Goal: Task Accomplishment & Management: Use online tool/utility

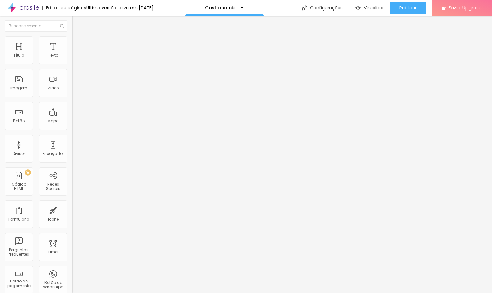
click at [72, 26] on button "Editar Seção" at bounding box center [108, 23] width 72 height 14
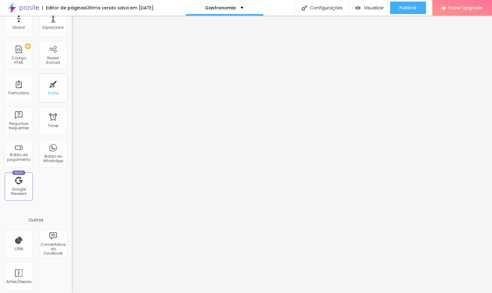
scroll to position [129, 0]
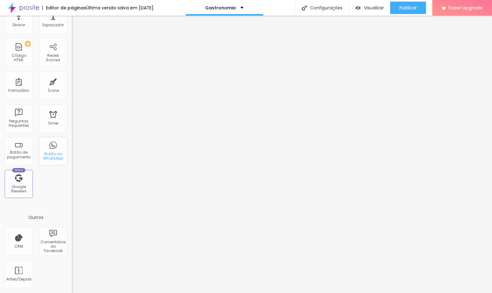
click at [52, 150] on div "Botão do WhatsApp" at bounding box center [53, 151] width 28 height 28
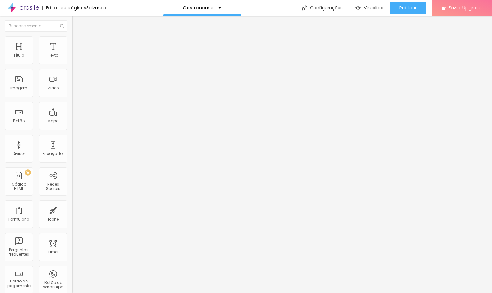
click at [72, 57] on span "Completo" at bounding box center [81, 54] width 19 height 5
click at [72, 60] on div "Encaixotado" at bounding box center [108, 58] width 72 height 4
click at [72, 67] on span "Completo" at bounding box center [81, 63] width 19 height 5
click at [72, 40] on img at bounding box center [75, 39] width 6 height 6
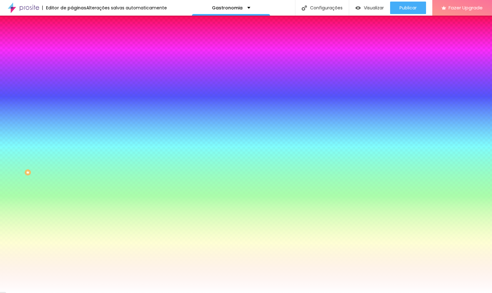
click at [72, 43] on img at bounding box center [75, 46] width 6 height 6
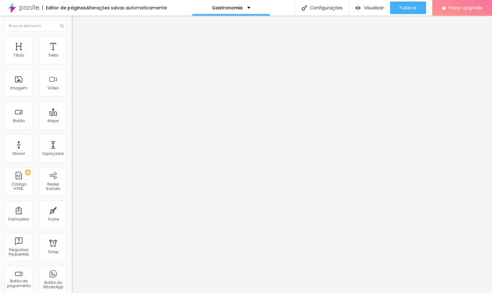
drag, startPoint x: 15, startPoint y: 62, endPoint x: 0, endPoint y: 62, distance: 14.4
click at [72, 121] on input "range" at bounding box center [92, 123] width 40 height 5
type input "226"
type input "184"
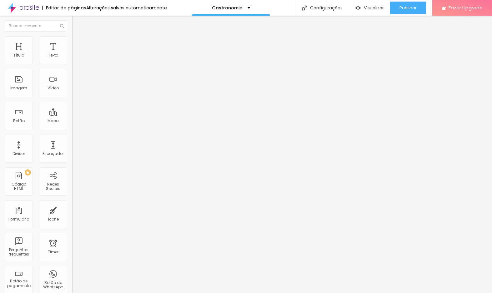
type input "184"
type input "181"
type input "179"
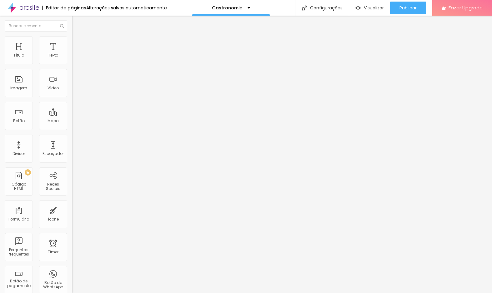
type input "177"
type input "170"
type input "158"
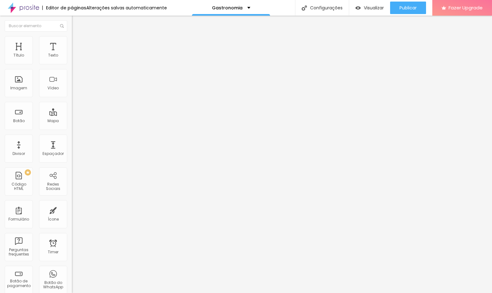
type input "158"
type input "159"
type input "162"
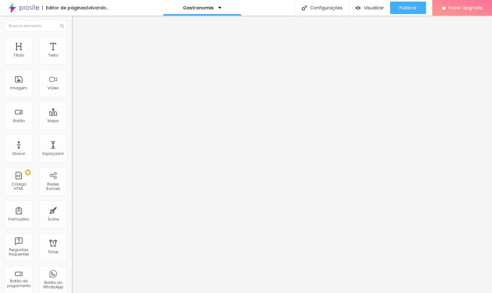
type input "181"
type input "184"
type input "191"
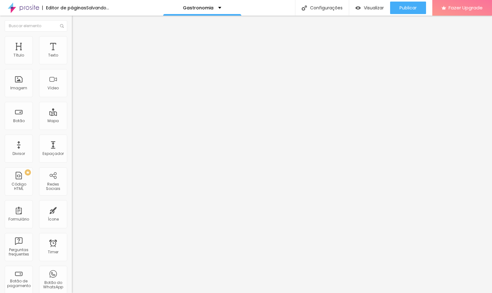
type input "191"
type input "196"
type input "198"
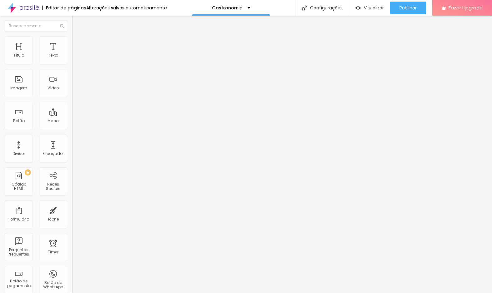
type input "202"
type input "204"
type input "205"
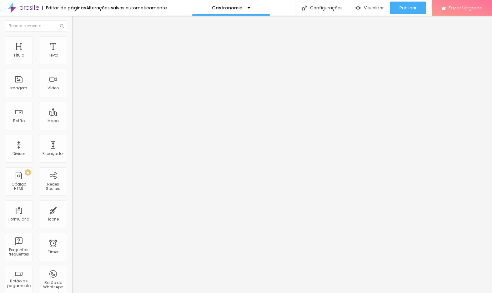
type input "205"
type input "207"
type input "208"
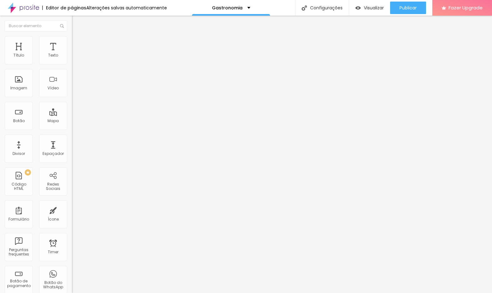
type input "210"
type input "208"
type input "198"
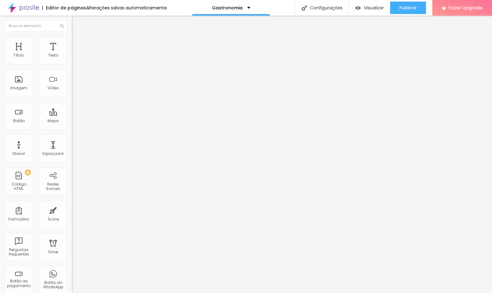
type input "198"
type input "187"
type input "185"
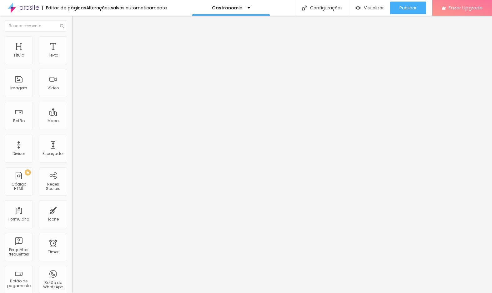
type input "181"
type input "180"
type input "181"
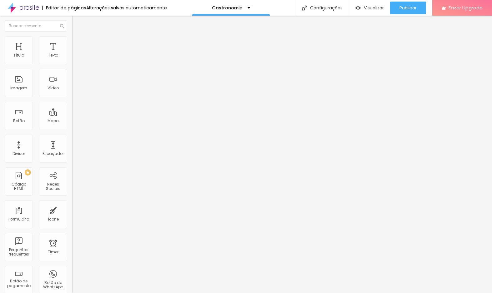
type input "181"
type input "184"
type input "187"
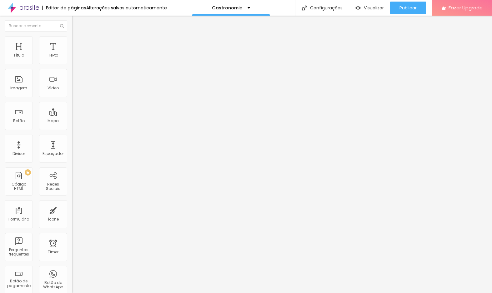
type input "190"
type input "189"
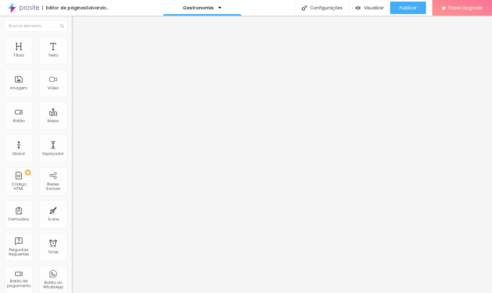
click at [72, 210] on input "range" at bounding box center [92, 212] width 40 height 5
click at [77, 22] on img "button" at bounding box center [79, 22] width 5 height 5
click at [72, 38] on img at bounding box center [75, 39] width 6 height 6
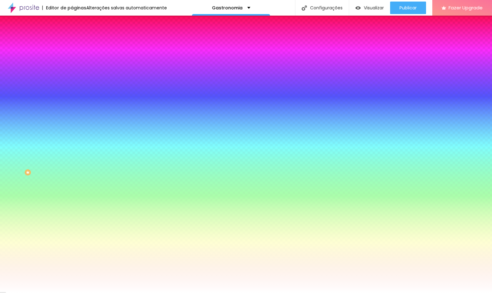
click at [72, 58] on span "Trocar imagem" at bounding box center [89, 54] width 34 height 5
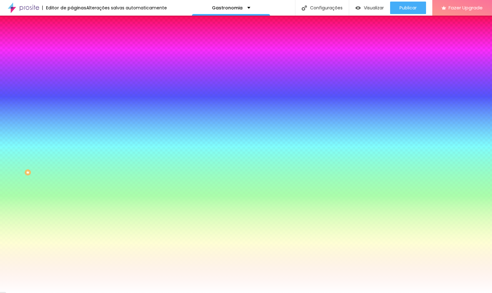
click at [72, 43] on li "Avançado" at bounding box center [108, 46] width 72 height 6
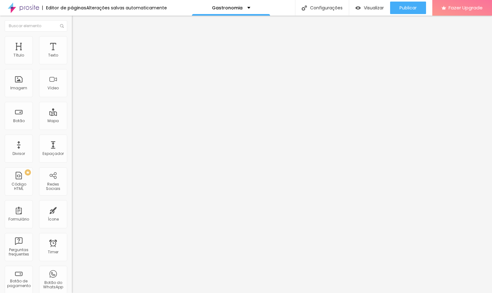
type input "5"
type input "10"
type input "15"
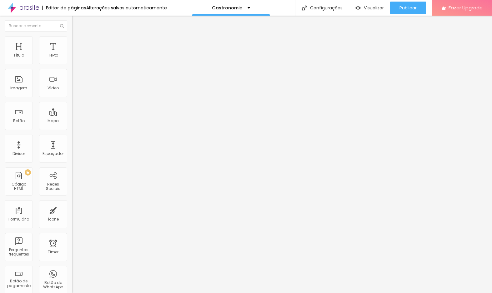
type input "15"
type input "20"
type input "15"
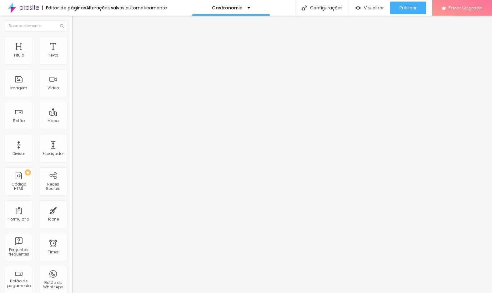
type input "10"
type input "0"
drag, startPoint x: 16, startPoint y: 60, endPoint x: -41, endPoint y: 64, distance: 57.1
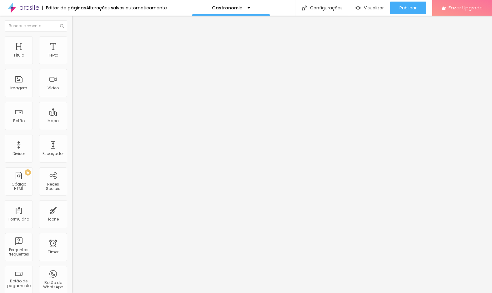
click at [72, 121] on input "range" at bounding box center [92, 123] width 40 height 5
type input "178"
type input "187"
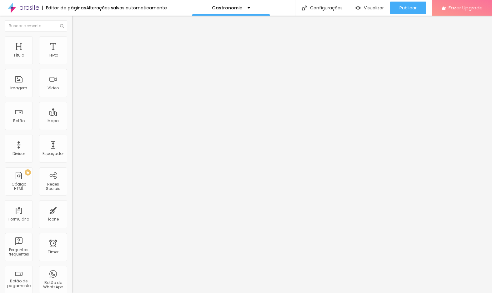
type input "281"
type input "290"
type input "304"
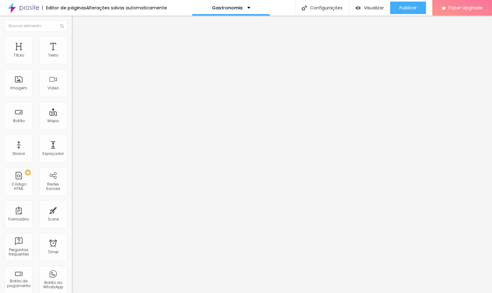
type input "304"
type input "316"
type input "336"
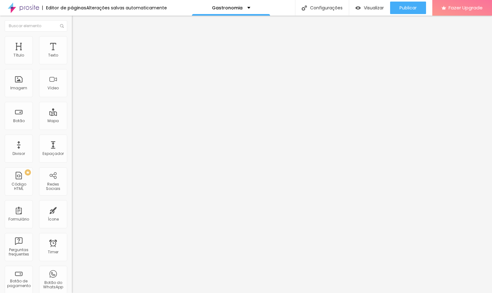
type input "351"
type input "359"
type input "360"
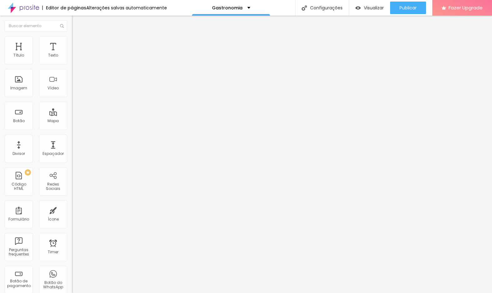
type input "360"
type input "357"
type input "343"
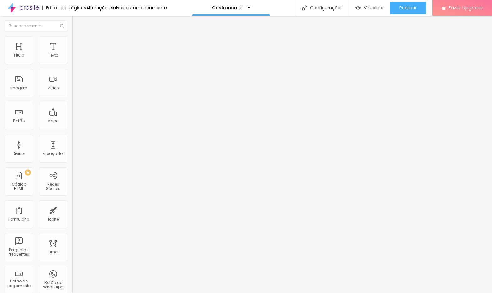
type input "314"
type input "309"
type input "304"
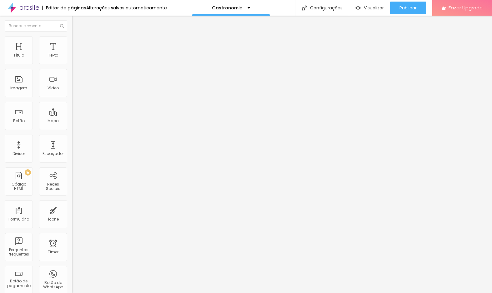
type input "304"
type input "302"
type input "295"
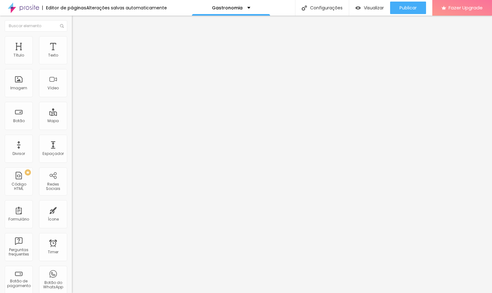
type input "278"
type input "264"
type input "230"
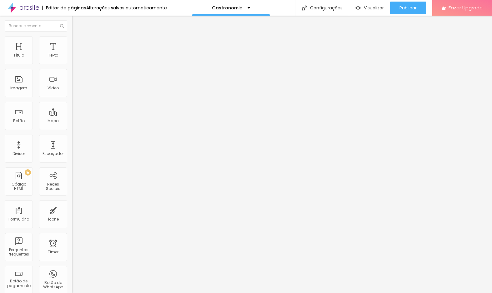
type input "230"
type input "203"
type input "191"
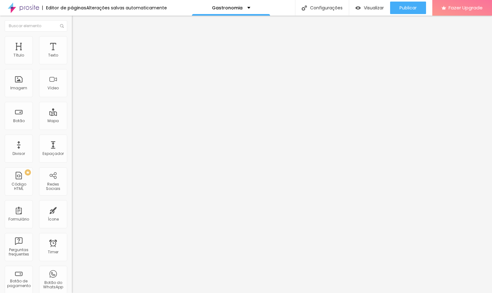
type input "188"
type input "187"
type input "189"
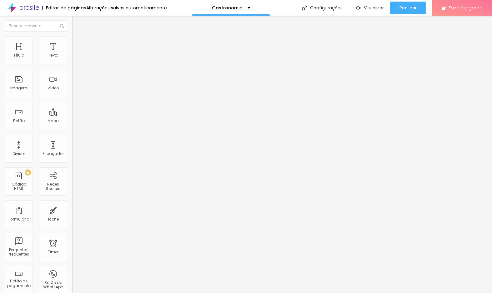
type input "189"
type input "204"
type input "253"
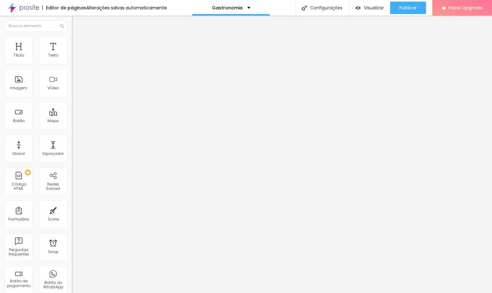
type input "261"
type input "266"
type input "274"
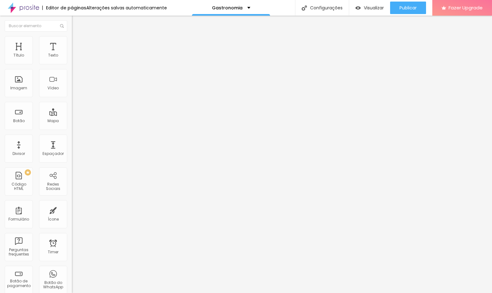
type input "274"
type input "288"
type input "298"
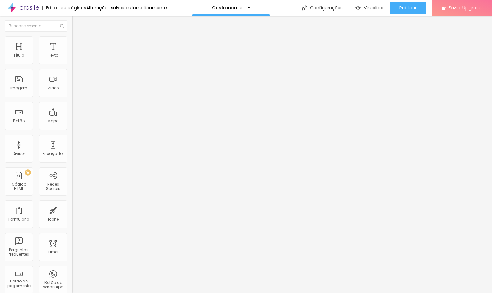
type input "301"
type input "307"
type input "308"
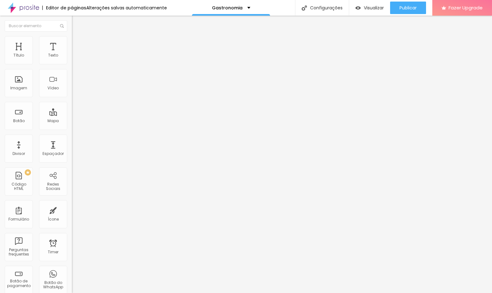
type input "308"
type input "307"
type input "305"
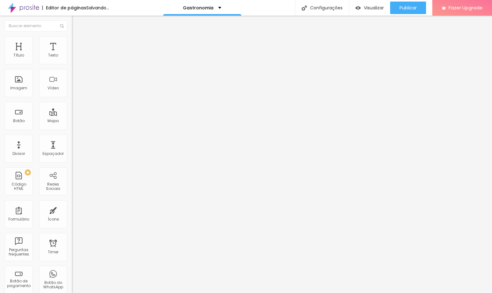
type input "269"
type input "263"
type input "260"
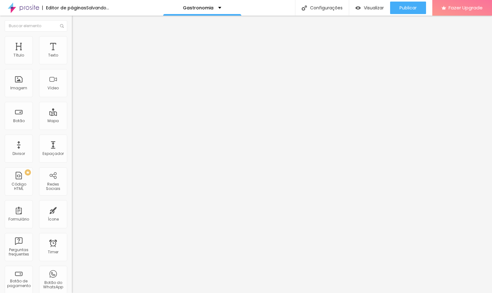
type input "260"
type input "257"
type input "256"
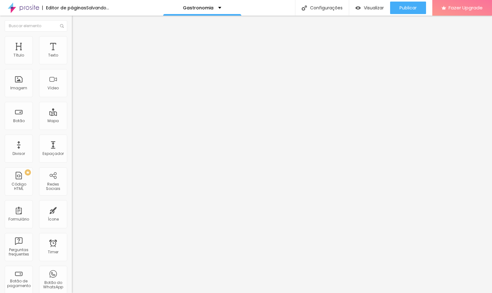
type input "254"
type input "255"
type input "256"
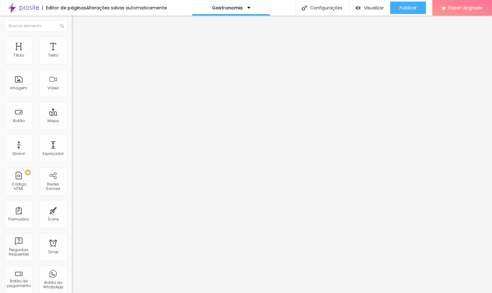
type input "256"
type input "265"
type input "266"
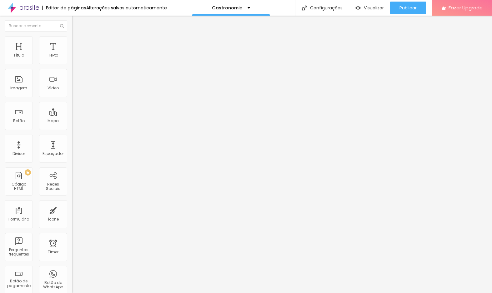
type input "264"
type input "262"
drag, startPoint x: 24, startPoint y: 74, endPoint x: 29, endPoint y: 76, distance: 5.3
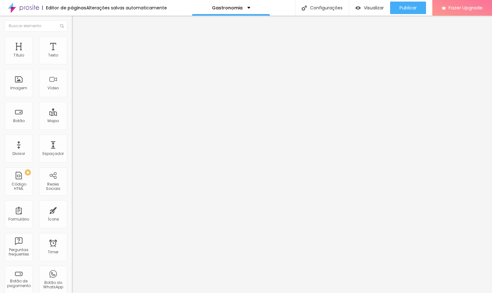
type input "262"
click at [72, 210] on input "range" at bounding box center [92, 212] width 40 height 5
click at [72, 54] on span "Trocar imagem" at bounding box center [89, 50] width 34 height 5
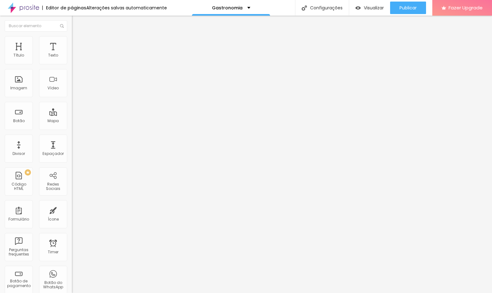
click at [72, 54] on span "Trocar imagem" at bounding box center [89, 50] width 34 height 5
click at [72, 41] on li "Estilo" at bounding box center [108, 39] width 72 height 6
click at [72, 43] on li "Avançado" at bounding box center [108, 46] width 72 height 6
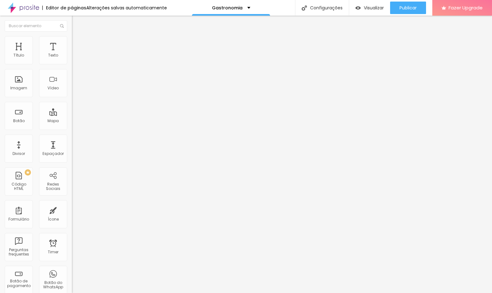
click at [78, 43] on span "Estilo" at bounding box center [83, 40] width 10 height 5
type input "2"
type input "48"
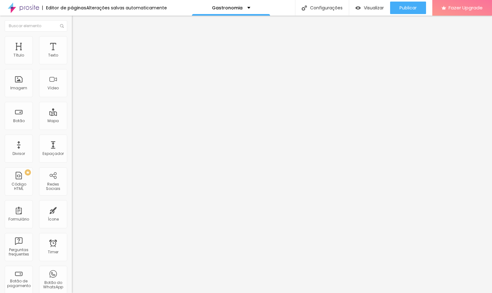
type input "54"
type input "58"
type input "60"
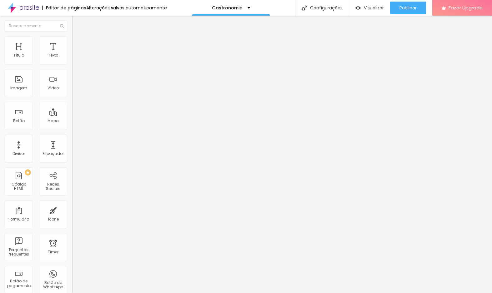
type input "60"
type input "64"
type input "65"
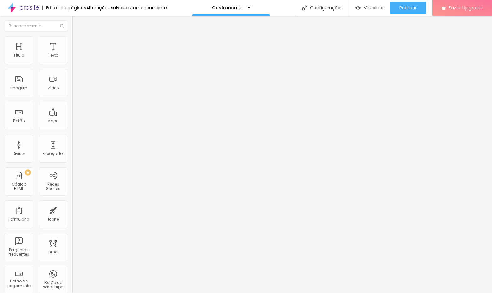
type input "69"
type input "74"
type input "77"
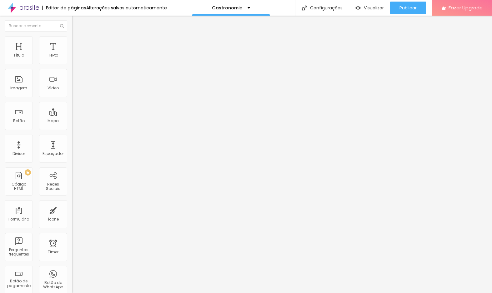
type input "77"
type input "79"
type input "80"
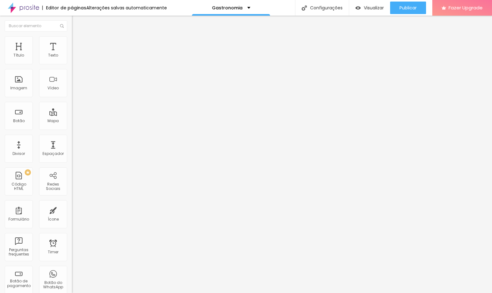
drag, startPoint x: 14, startPoint y: 80, endPoint x: -14, endPoint y: 79, distance: 28.2
click at [72, 137] on input "range" at bounding box center [92, 139] width 40 height 5
click at [78, 37] on span "Conteúdo" at bounding box center [87, 34] width 19 height 5
click at [72, 54] on span "Trocar imagem" at bounding box center [89, 50] width 34 height 5
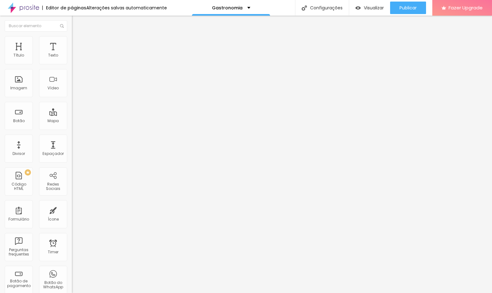
click at [72, 98] on span "16:9 Cinema" at bounding box center [84, 95] width 24 height 5
click at [72, 115] on span "Original" at bounding box center [79, 112] width 15 height 5
click at [72, 105] on span "Padrão" at bounding box center [79, 102] width 14 height 5
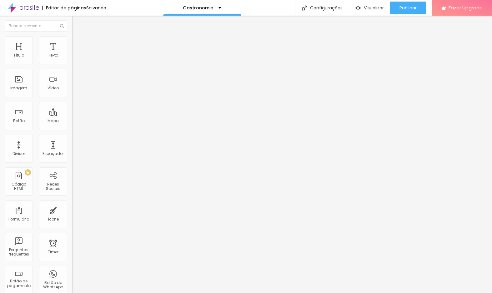
click at [72, 111] on span "Quadrado" at bounding box center [82, 108] width 20 height 5
click at [72, 102] on span "Cinema" at bounding box center [80, 98] width 16 height 5
click at [72, 115] on span "Original" at bounding box center [79, 112] width 15 height 5
click at [72, 54] on span "Trocar imagem" at bounding box center [89, 50] width 34 height 5
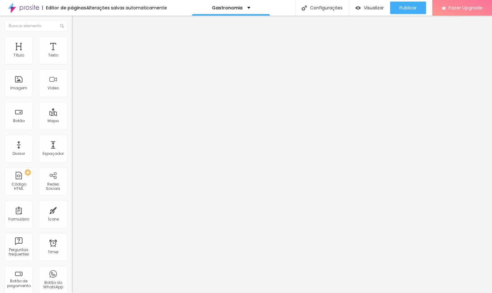
click at [72, 102] on span "Cinema" at bounding box center [80, 98] width 16 height 5
click at [72, 54] on span "Trocar imagem" at bounding box center [89, 50] width 34 height 5
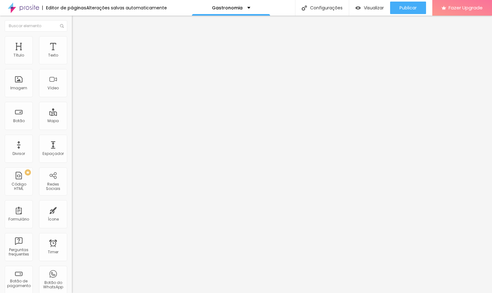
click at [72, 54] on span "Trocar imagem" at bounding box center [89, 50] width 34 height 5
click at [78, 47] on span "Estilo" at bounding box center [83, 45] width 10 height 5
click at [74, 104] on img at bounding box center [76, 106] width 4 height 4
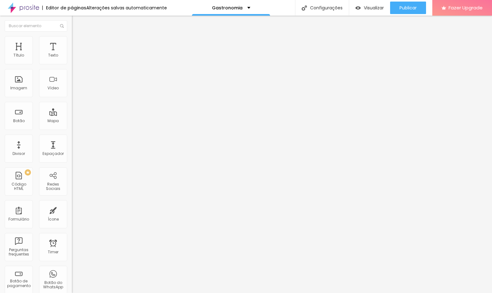
click at [74, 104] on img at bounding box center [76, 106] width 4 height 4
drag, startPoint x: 21, startPoint y: 100, endPoint x: 32, endPoint y: 100, distance: 10.3
click at [72, 186] on input "range" at bounding box center [92, 188] width 40 height 5
click at [72, 205] on span "Verde claro" at bounding box center [83, 207] width 22 height 5
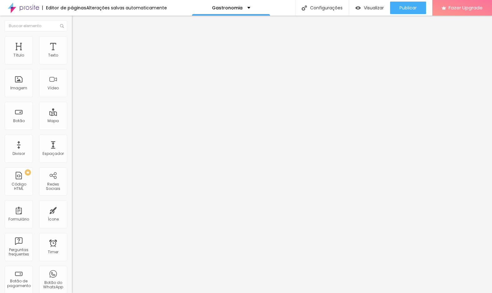
click at [72, 215] on span "Verde escuro" at bounding box center [84, 217] width 25 height 5
click at [72, 173] on div "Editar Botão do WhatsApp Conteúdo Estilo Avançado Visual 15 Tamanho do texto Co…" at bounding box center [108, 155] width 72 height 278
click at [72, 222] on span "Arredondada" at bounding box center [85, 224] width 26 height 5
click at [72, 230] on span "Curvada" at bounding box center [81, 232] width 18 height 5
click at [72, 226] on span "Reta" at bounding box center [76, 228] width 9 height 5
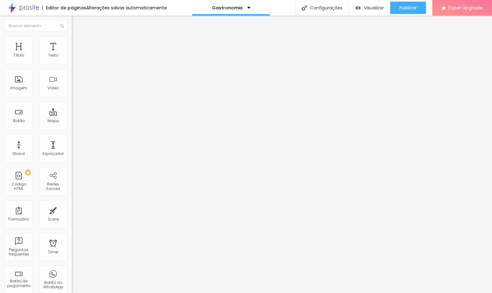
click at [72, 236] on span "Arredondada" at bounding box center [85, 238] width 26 height 5
click at [72, 196] on div "Editar Botão do WhatsApp Conteúdo Estilo Avançado Visual 15 Tamanho do texto Co…" at bounding box center [108, 155] width 72 height 278
click at [402, 7] on span "Publicar" at bounding box center [408, 7] width 17 height 5
click at [72, 54] on span "Trocar imagem" at bounding box center [89, 50] width 34 height 5
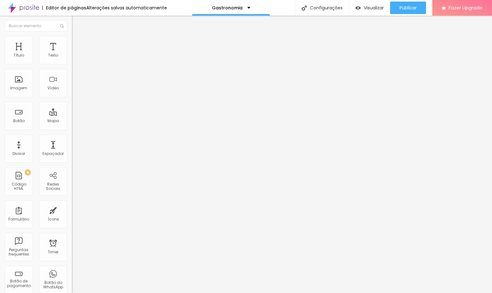
click at [72, 98] on span "16:9 Cinema" at bounding box center [84, 95] width 24 height 5
click at [72, 115] on span "Original" at bounding box center [79, 112] width 15 height 5
click at [407, 4] on div "Publicar" at bounding box center [408, 8] width 17 height 13
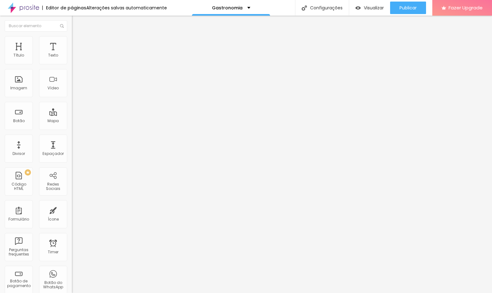
click at [75, 90] on icon "button" at bounding box center [76, 89] width 3 height 3
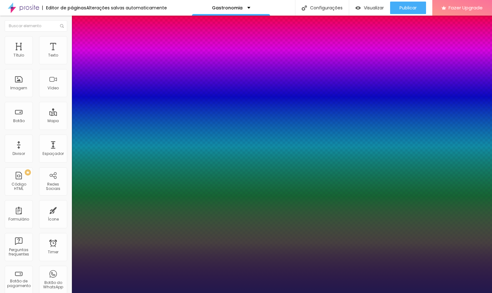
drag, startPoint x: 106, startPoint y: 177, endPoint x: 102, endPoint y: 177, distance: 4.4
click at [404, 293] on div at bounding box center [246, 293] width 492 height 0
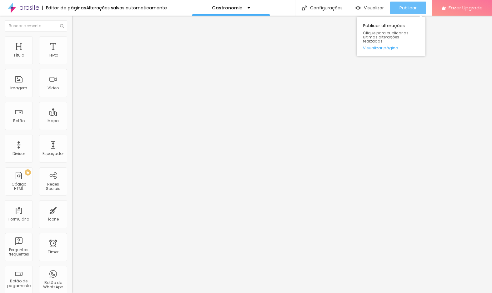
click at [404, 6] on span "Publicar" at bounding box center [408, 7] width 17 height 5
drag, startPoint x: 35, startPoint y: 85, endPoint x: 31, endPoint y: 86, distance: 4.4
click at [72, 292] on input "range" at bounding box center [92, 294] width 40 height 5
click at [72, 39] on img at bounding box center [75, 39] width 6 height 6
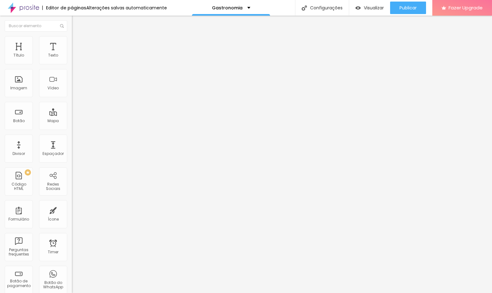
drag, startPoint x: 18, startPoint y: 62, endPoint x: 12, endPoint y: 62, distance: 5.9
click at [72, 115] on input "range" at bounding box center [92, 117] width 40 height 5
drag, startPoint x: 19, startPoint y: 73, endPoint x: 13, endPoint y: 73, distance: 5.3
click at [72, 204] on input "range" at bounding box center [92, 206] width 40 height 5
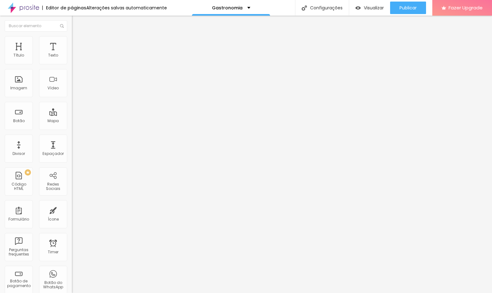
click at [72, 36] on img at bounding box center [75, 33] width 6 height 6
drag, startPoint x: 14, startPoint y: 74, endPoint x: 22, endPoint y: 73, distance: 7.2
click at [72, 204] on input "range" at bounding box center [92, 206] width 40 height 5
drag, startPoint x: 22, startPoint y: 74, endPoint x: 18, endPoint y: 74, distance: 3.4
click at [72, 204] on input "range" at bounding box center [92, 206] width 40 height 5
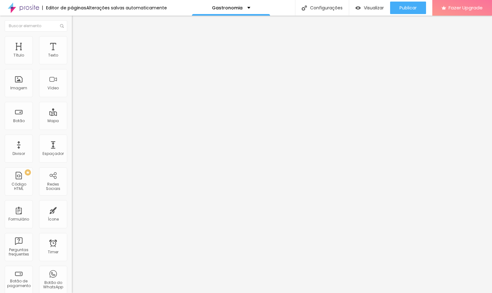
drag, startPoint x: 19, startPoint y: 99, endPoint x: 3, endPoint y: 108, distance: 18.1
click at [72, 204] on input "range" at bounding box center [92, 206] width 40 height 5
click at [78, 43] on span "Estilo" at bounding box center [83, 40] width 10 height 5
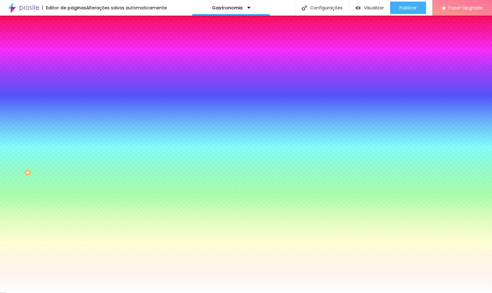
click at [78, 44] on span "Avançado" at bounding box center [88, 46] width 21 height 5
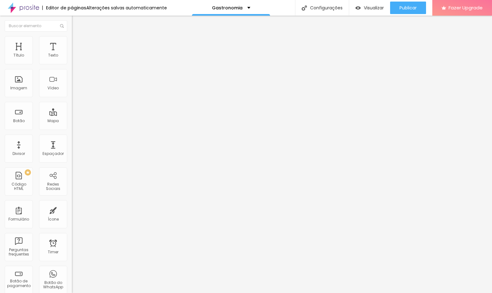
drag, startPoint x: 24, startPoint y: 61, endPoint x: -16, endPoint y: 61, distance: 39.7
click at [72, 121] on input "range" at bounding box center [92, 123] width 40 height 5
click at [415, 7] on span "Publicar" at bounding box center [408, 7] width 17 height 5
click at [78, 49] on span "Avançado" at bounding box center [88, 51] width 21 height 5
drag, startPoint x: 18, startPoint y: 78, endPoint x: -11, endPoint y: 80, distance: 29.2
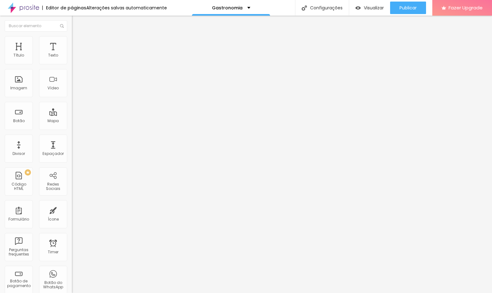
click at [72, 215] on input "range" at bounding box center [92, 217] width 40 height 5
click at [72, 36] on li "Avançado" at bounding box center [108, 39] width 72 height 6
drag, startPoint x: 29, startPoint y: 62, endPoint x: 22, endPoint y: 64, distance: 8.1
click at [72, 115] on div at bounding box center [108, 118] width 72 height 6
drag, startPoint x: 18, startPoint y: 74, endPoint x: 22, endPoint y: 76, distance: 4.0
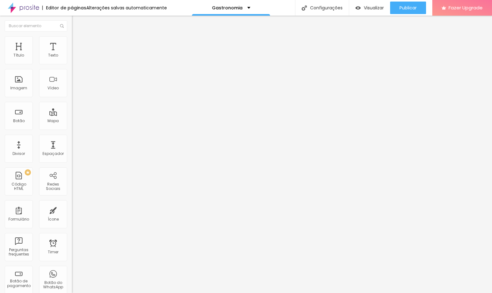
click at [72, 204] on div at bounding box center [108, 207] width 72 height 6
click at [72, 37] on img at bounding box center [75, 39] width 6 height 6
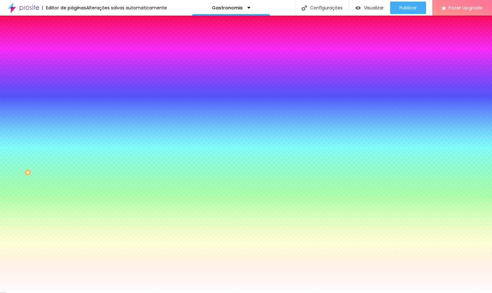
click at [72, 43] on img at bounding box center [75, 46] width 6 height 6
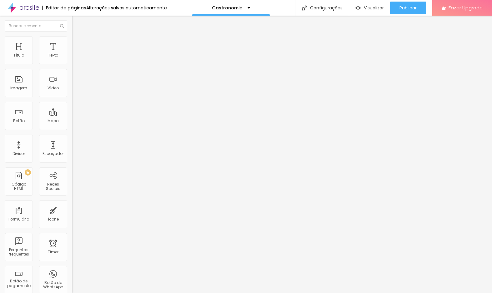
drag, startPoint x: 17, startPoint y: 63, endPoint x: -11, endPoint y: 63, distance: 27.8
click at [72, 121] on input "range" at bounding box center [92, 123] width 40 height 5
click at [412, 7] on span "Publicar" at bounding box center [408, 7] width 17 height 5
click at [72, 39] on img at bounding box center [75, 39] width 6 height 6
drag, startPoint x: 18, startPoint y: 62, endPoint x: 6, endPoint y: 61, distance: 12.3
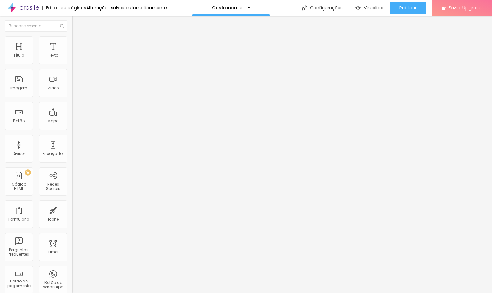
click at [72, 115] on input "range" at bounding box center [92, 117] width 40 height 5
click at [72, 39] on img at bounding box center [75, 39] width 6 height 6
drag, startPoint x: 19, startPoint y: 72, endPoint x: 0, endPoint y: 70, distance: 18.9
click at [72, 204] on input "range" at bounding box center [92, 206] width 40 height 5
click at [405, 12] on div "Publicar" at bounding box center [408, 8] width 17 height 13
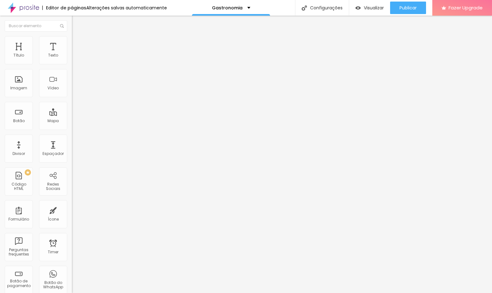
click at [78, 42] on span "Avançado" at bounding box center [88, 40] width 21 height 5
click at [72, 204] on input "range" at bounding box center [92, 206] width 40 height 5
click at [409, 10] on span "Publicar" at bounding box center [408, 7] width 17 height 5
click at [72, 31] on li "Estilo" at bounding box center [108, 33] width 72 height 6
click at [77, 22] on img "button" at bounding box center [79, 22] width 5 height 5
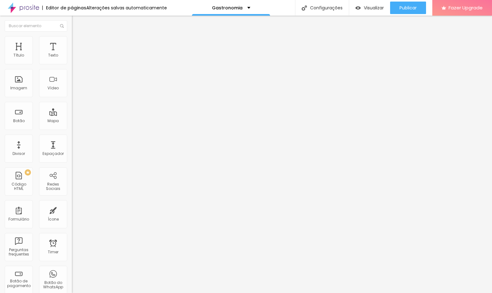
click at [77, 23] on div "Editar Texto" at bounding box center [95, 22] width 36 height 5
click at [77, 23] on img "button" at bounding box center [79, 22] width 5 height 5
click at [72, 180] on div "Editar Texto Estilo Avançado 30 Tamanho do texto 0.2 Espaço entre letras 0.6 Al…" at bounding box center [108, 155] width 72 height 278
click at [72, 38] on li "Avançado" at bounding box center [108, 39] width 72 height 6
click at [72, 223] on input "text" at bounding box center [109, 226] width 75 height 6
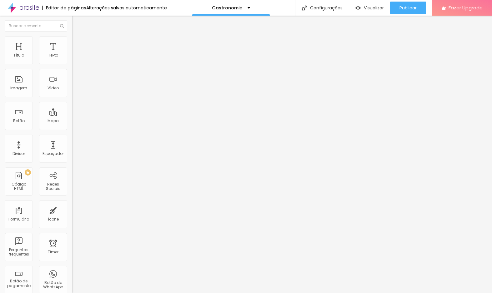
click at [72, 36] on li "Estilo" at bounding box center [108, 33] width 72 height 6
click at [77, 24] on img "button" at bounding box center [79, 22] width 5 height 5
click at [77, 20] on img "button" at bounding box center [79, 22] width 5 height 5
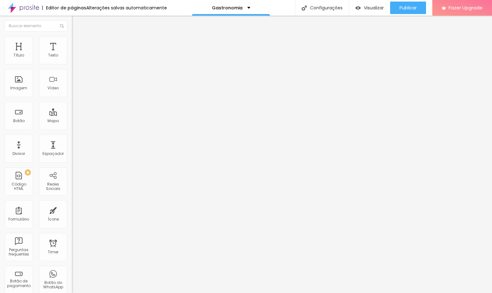
click at [72, 191] on div "Editar Texto Estilo Avançado 30 Tamanho do texto 0.2 Espaço entre letras 0.6 Al…" at bounding box center [108, 155] width 72 height 278
click at [72, 173] on div "Editar Texto Estilo Avançado 30 Tamanho do texto 0.2 Espaço entre letras 0.6 Al…" at bounding box center [108, 155] width 72 height 278
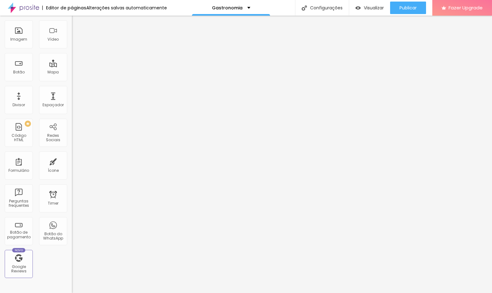
scroll to position [54, 0]
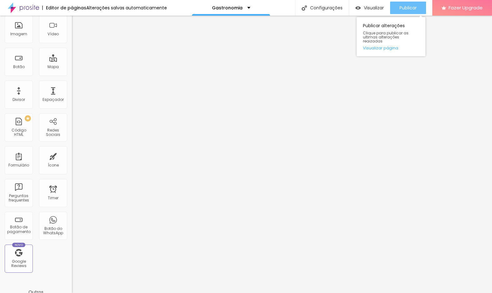
click at [415, 5] on span "Publicar" at bounding box center [408, 7] width 17 height 5
